Goal: Transaction & Acquisition: Purchase product/service

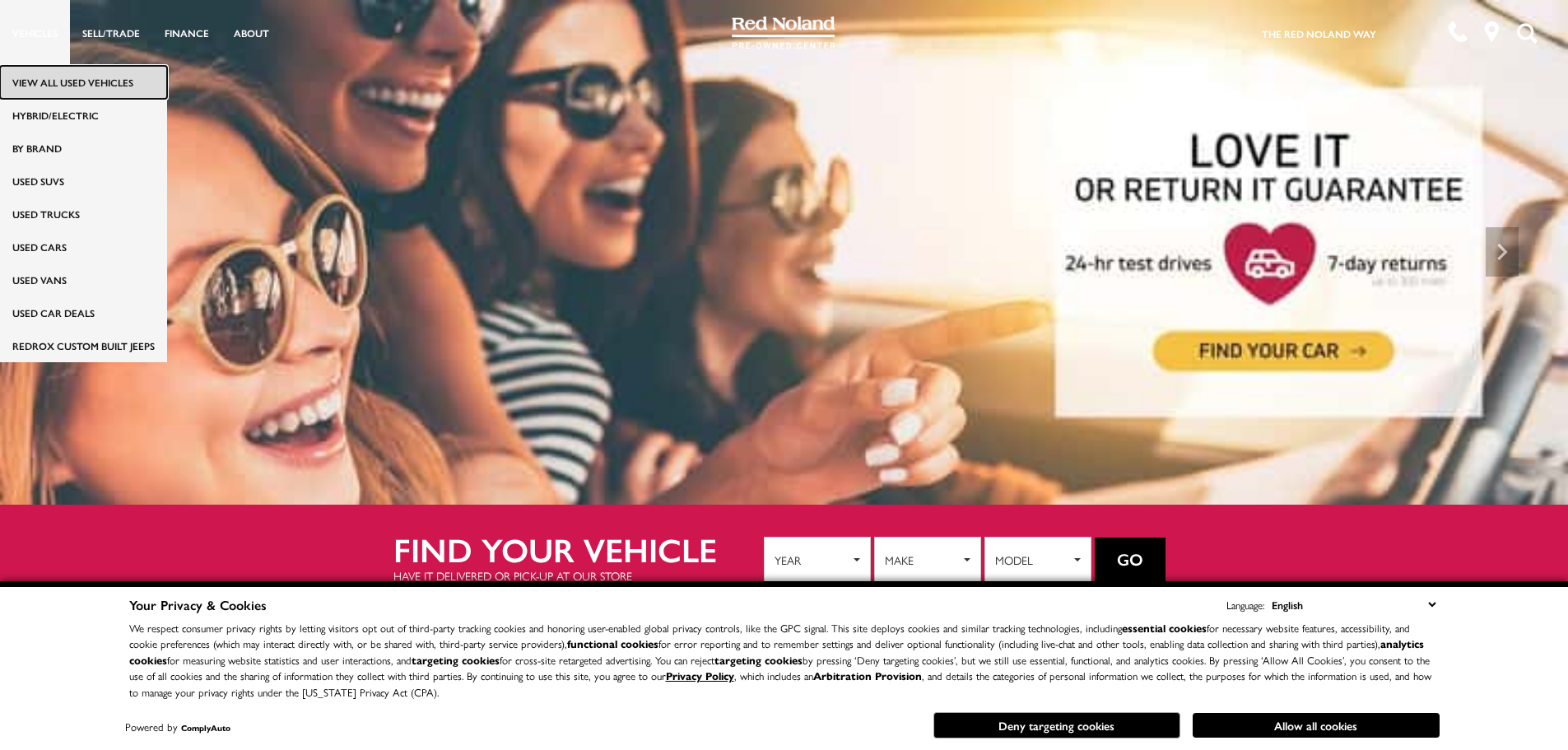
click at [59, 73] on link "View All Used Vehicles" at bounding box center [83, 82] width 167 height 33
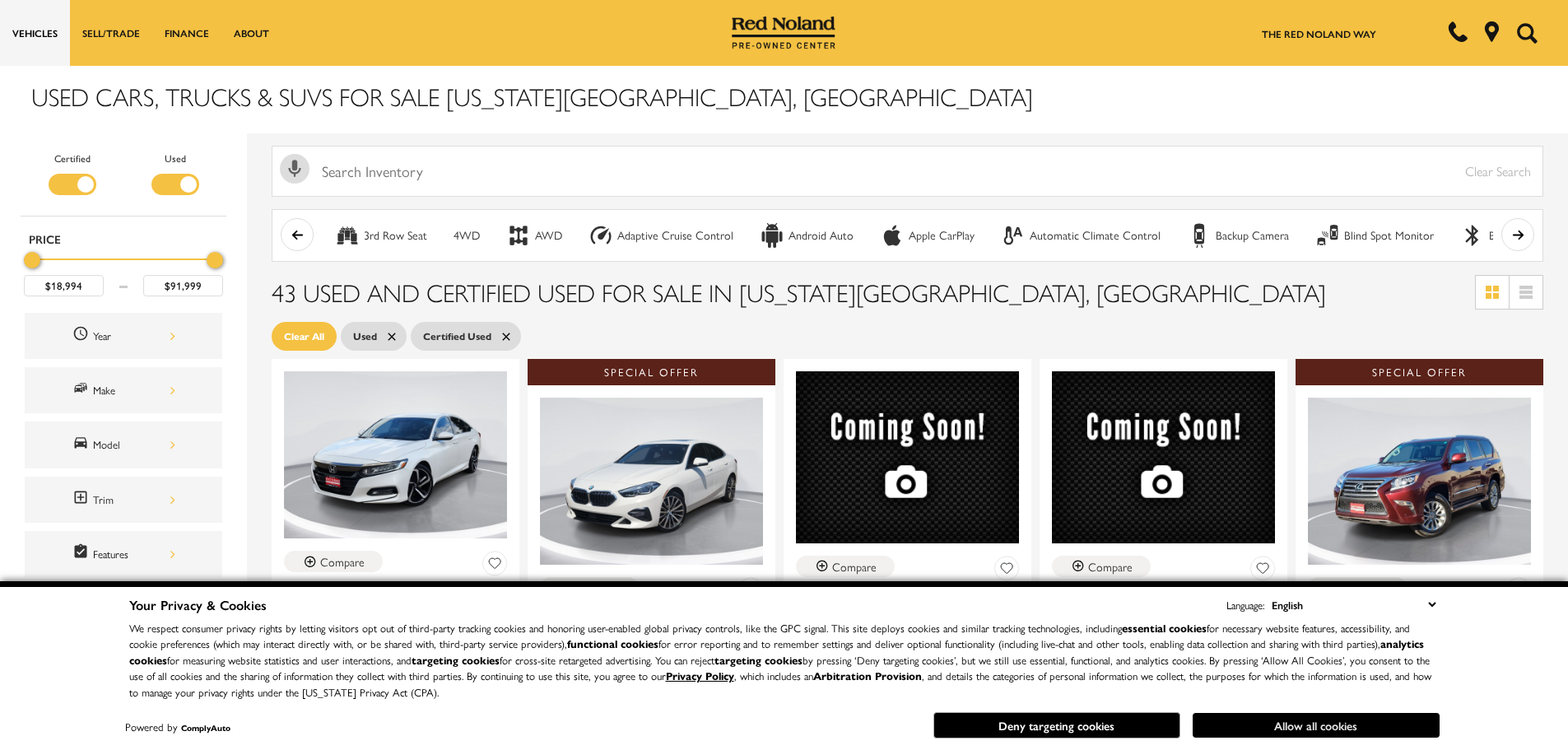
click at [1336, 724] on button "Allow all cookies" at bounding box center [1316, 725] width 247 height 25
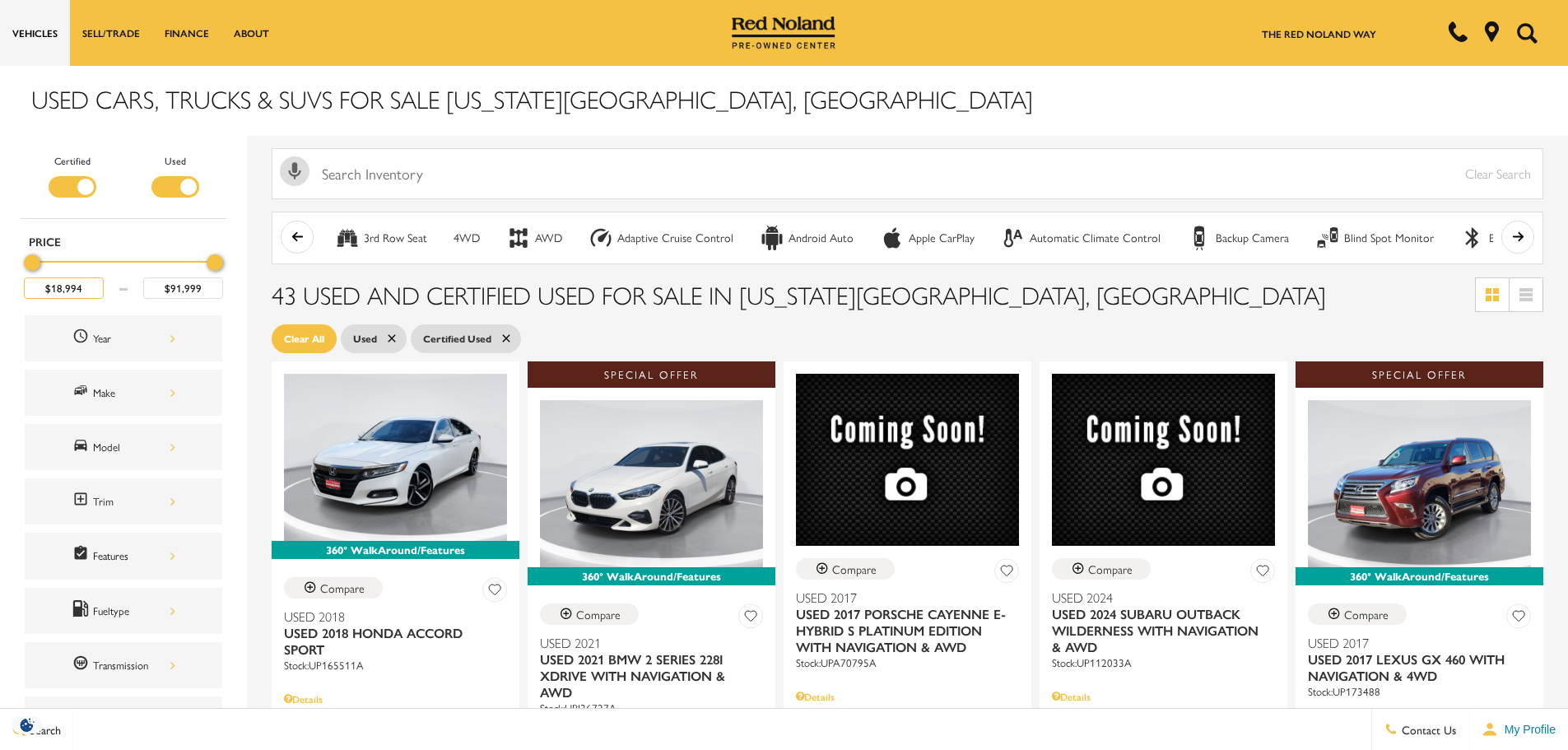
click at [59, 283] on input "$18,994" at bounding box center [64, 288] width 80 height 21
drag, startPoint x: 85, startPoint y: 284, endPoint x: 28, endPoint y: 282, distance: 57.0
click at [28, 282] on input "$18,994" at bounding box center [64, 288] width 80 height 21
type input "$18,994"
click at [228, 207] on div "Certified Used Type Price $18,994 $91,999 Year Make Model Trim Features Fueltyp…" at bounding box center [123, 562] width 247 height 853
